Goal: Information Seeking & Learning: Find specific page/section

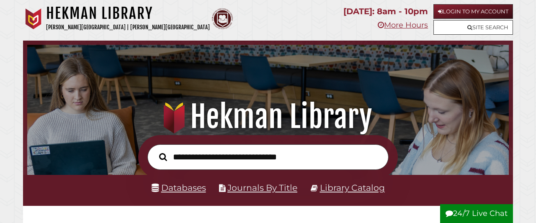
scroll to position [159, 477]
click at [200, 191] on link "Databases" at bounding box center [178, 187] width 54 height 10
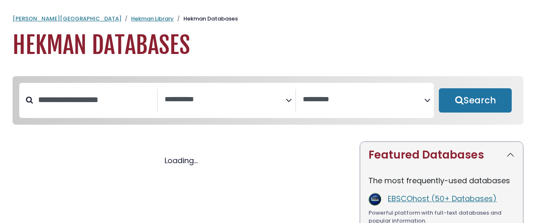
select select "Database Subject Filter"
select select "Database Vendors Filter"
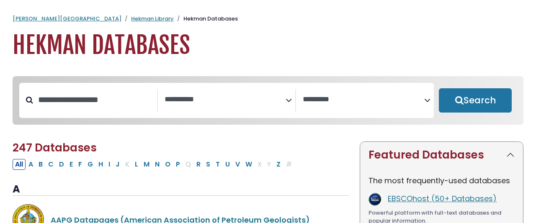
select select "Database Subject Filter"
select select "Database Vendors Filter"
click at [115, 93] on input "Search database by title or keyword" at bounding box center [95, 100] width 124 height 14
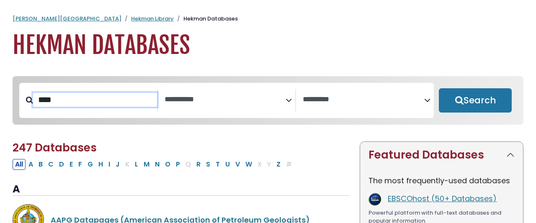
type input "****"
click at [438, 88] on button "Search" at bounding box center [474, 100] width 73 height 24
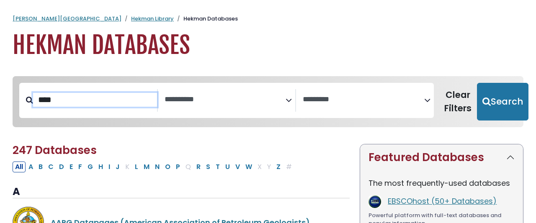
select select "Database Subject Filter"
select select "Database Vendors Filter"
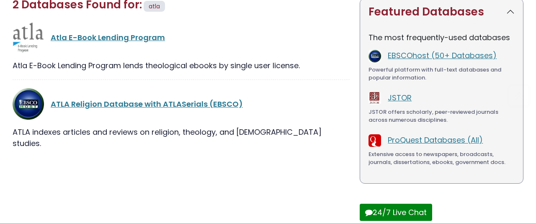
scroll to position [146, 0]
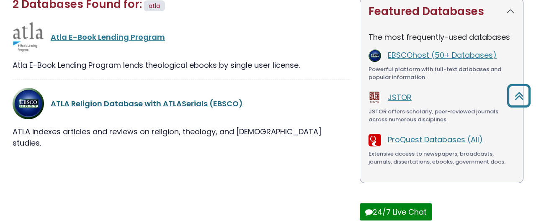
click at [77, 98] on link "ATLA Religion Database with ATLASerials (EBSCO)" at bounding box center [147, 103] width 192 height 10
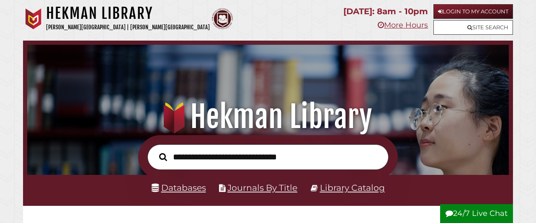
scroll to position [159, 477]
click at [190, 190] on link "Databases" at bounding box center [178, 187] width 54 height 10
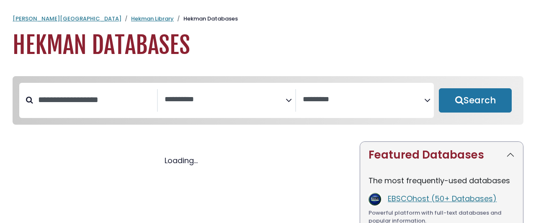
select select "Database Subject Filter"
select select "Database Vendors Filter"
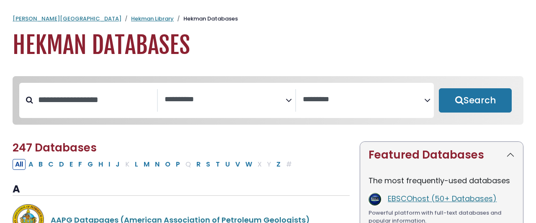
select select "Database Subject Filter"
select select "Database Vendors Filter"
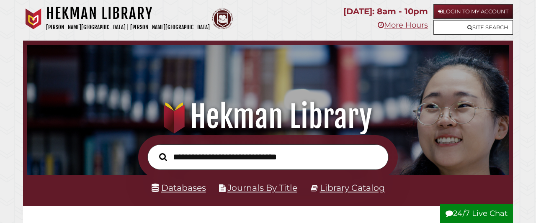
scroll to position [159, 477]
click at [355, 190] on link "Library Catalog" at bounding box center [352, 187] width 65 height 10
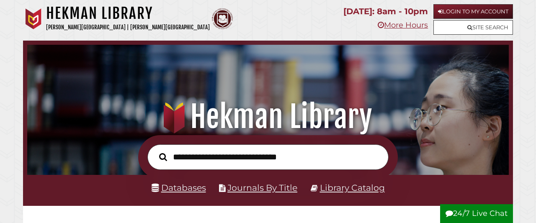
scroll to position [159, 477]
click at [254, 190] on link "Journals By Title" at bounding box center [262, 187] width 70 height 10
